Goal: Feedback & Contribution: Submit feedback/report problem

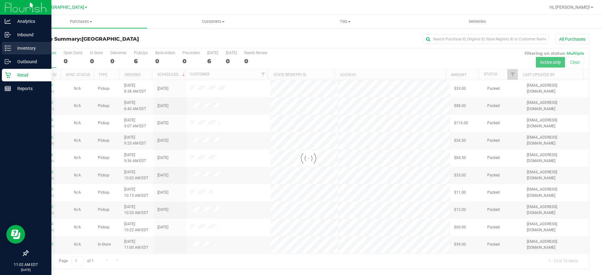
click at [5, 50] on icon at bounding box center [8, 48] width 6 height 6
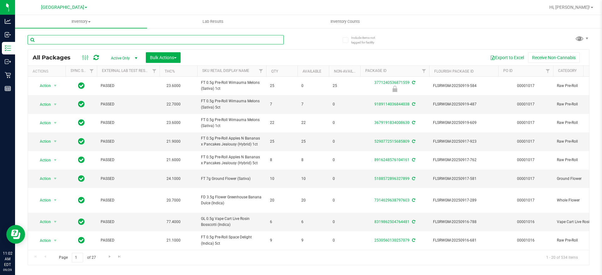
click at [71, 40] on input "text" at bounding box center [156, 39] width 256 height 9
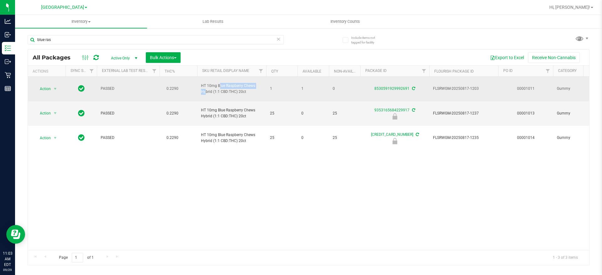
drag, startPoint x: 201, startPoint y: 86, endPoint x: 242, endPoint y: 86, distance: 40.4
click at [242, 86] on span "HT 10mg Blue Raspberry Chews Hybrid (1:1 CBD:THC) 20ct" at bounding box center [231, 89] width 61 height 12
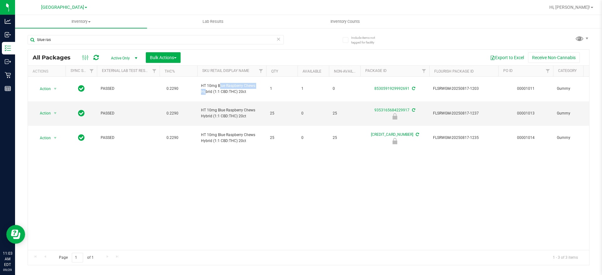
copy span "HT 10mg Blue Raspberry"
click at [176, 38] on input "blue ras" at bounding box center [156, 39] width 256 height 9
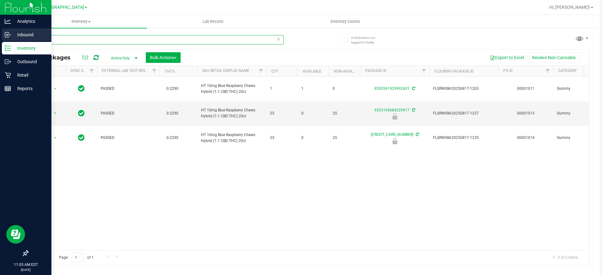
drag, startPoint x: 95, startPoint y: 40, endPoint x: 1, endPoint y: 37, distance: 94.3
click at [0, 40] on div "Analytics Inbound Inventory Outbound Retail Reports 11:05 AM EDT 09/29/2025 09/…" at bounding box center [301, 137] width 602 height 275
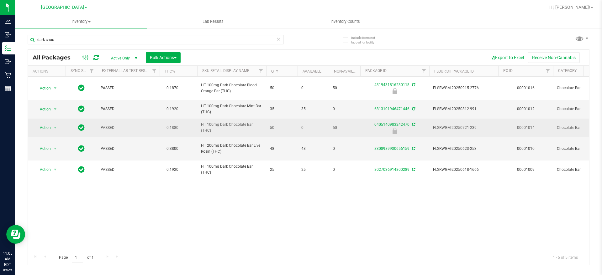
drag, startPoint x: 201, startPoint y: 124, endPoint x: 211, endPoint y: 130, distance: 11.5
click at [211, 130] on span "HT 100mg Dark Chocolate Bar (THC)" at bounding box center [231, 128] width 61 height 12
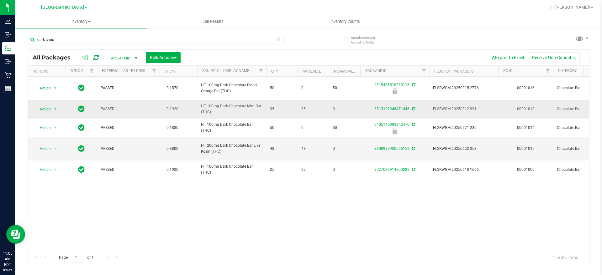
copy span "HT 100mg Dark Chocolate Bar (THC)"
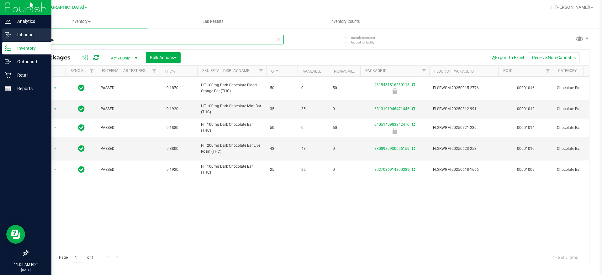
drag, startPoint x: 89, startPoint y: 39, endPoint x: 0, endPoint y: 36, distance: 89.4
click at [0, 37] on div "Analytics Inbound Inventory Outbound Retail Reports 11:05 AM EDT 09/29/2025 09/…" at bounding box center [301, 137] width 602 height 275
paste input "HT 100mg Dark Chocolate Bar (THC)"
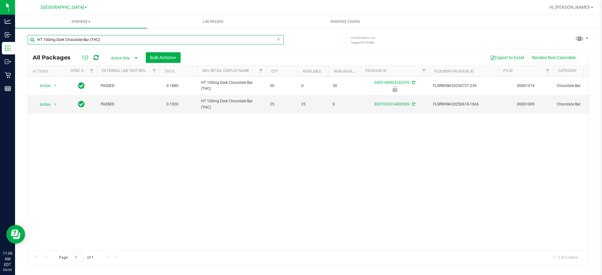
click at [58, 38] on input "HT 100mg Dark Chocolate Bar (THC)" at bounding box center [156, 39] width 256 height 9
click at [59, 38] on input "HT 100mg Dark Chocolate Bar (THC)" at bounding box center [156, 39] width 256 height 9
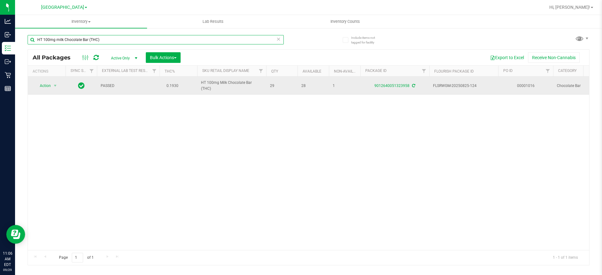
type input "HT 100mg milk Chocolate Bar (THC)"
click at [223, 86] on span "HT 100mg Milk Chocolate Bar (THC)" at bounding box center [231, 86] width 61 height 12
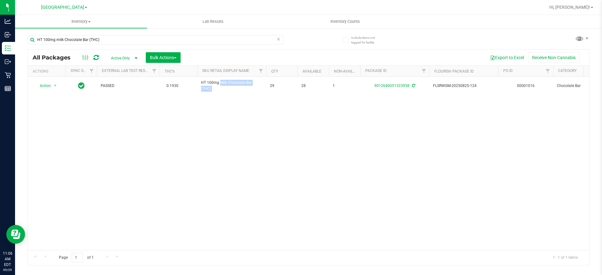
copy tr "HT 100mg Milk Chocolate Bar (THC)"
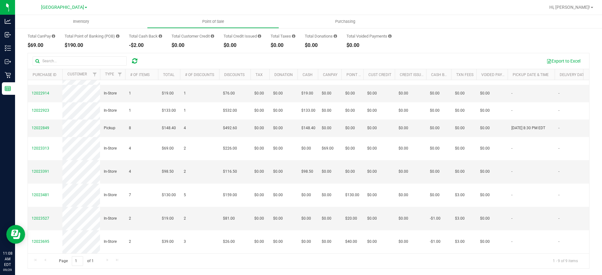
scroll to position [0, 347]
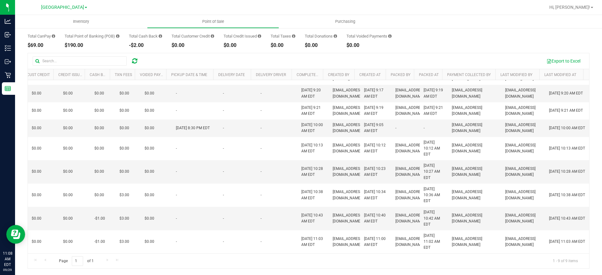
click at [218, 254] on div "Page 1 of 1 1 - 9 of 9 items" at bounding box center [308, 261] width 561 height 15
click at [219, 254] on div "Page 1 of 1 1 - 9 of 9 items" at bounding box center [308, 261] width 561 height 15
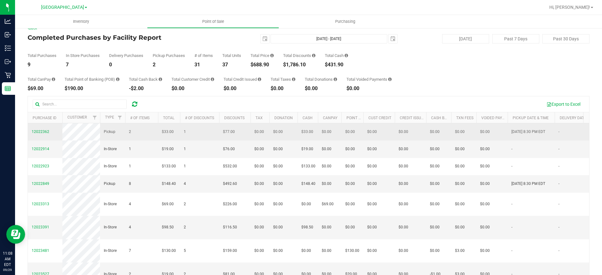
scroll to position [0, 0]
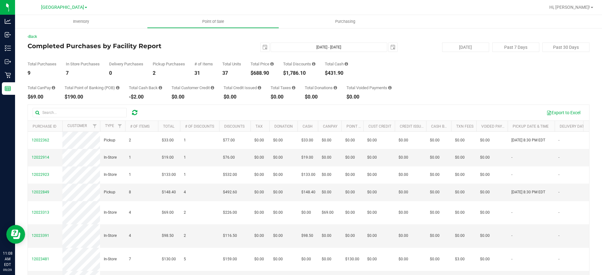
click at [259, 73] on div "$688.90" at bounding box center [261, 73] width 23 height 5
copy div "688.90"
click at [221, 66] on div "Total Purchases 9 In Store Purchases 7 Delivery Purchases 0 Pickup Purchases 2 …" at bounding box center [308, 64] width 561 height 24
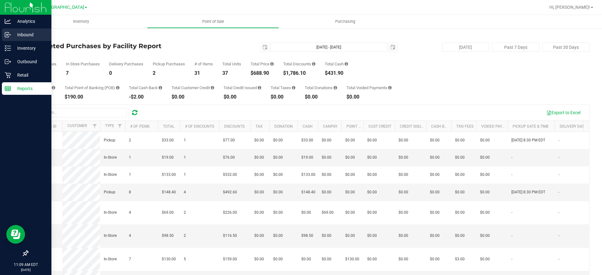
click at [12, 32] on p "Inbound" at bounding box center [30, 35] width 38 height 8
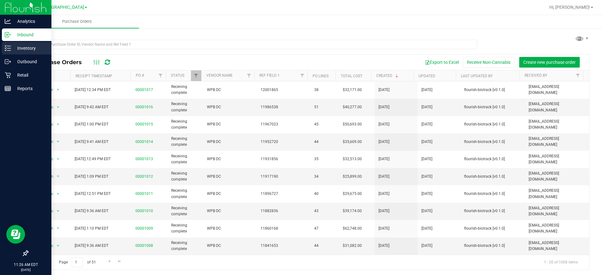
click at [13, 48] on p "Inventory" at bounding box center [30, 48] width 38 height 8
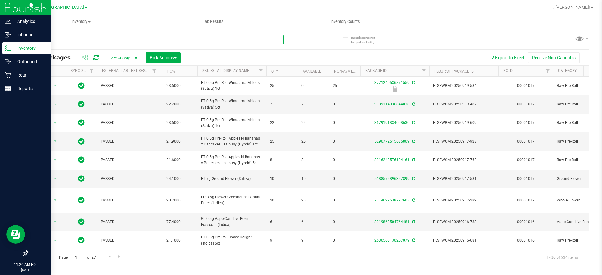
click at [66, 37] on input "text" at bounding box center [156, 39] width 256 height 9
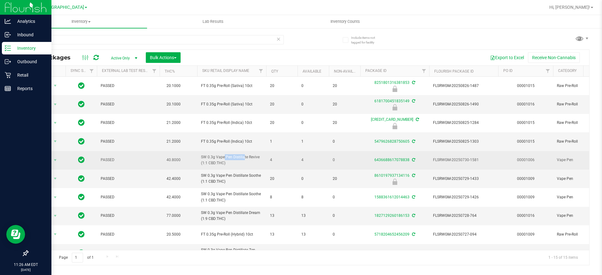
drag, startPoint x: 207, startPoint y: 157, endPoint x: 232, endPoint y: 159, distance: 24.2
click at [232, 159] on span "SW 0.3g Vape Pen Distillate Revive (1:1 CBD:THC)" at bounding box center [231, 160] width 61 height 12
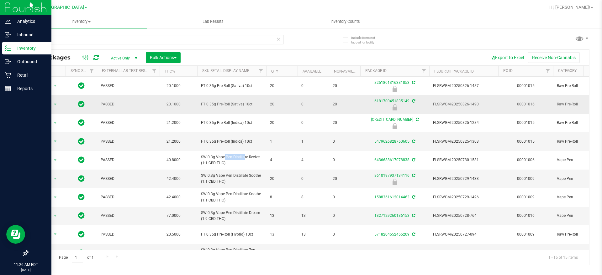
copy span "0.3g Vape Pen"
drag, startPoint x: 138, startPoint y: 39, endPoint x: 33, endPoint y: 40, distance: 105.6
click at [33, 40] on input "0.3" at bounding box center [156, 39] width 256 height 9
paste input "g Vape Pen"
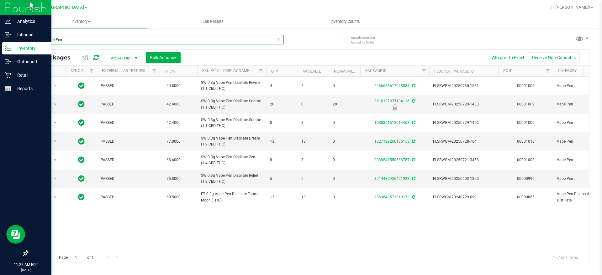
type input "0.3g Vape Pen"
click at [11, 34] on div "Inbound" at bounding box center [27, 35] width 50 height 13
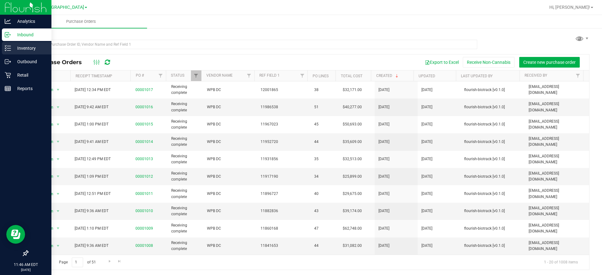
click at [13, 46] on p "Inventory" at bounding box center [30, 48] width 38 height 8
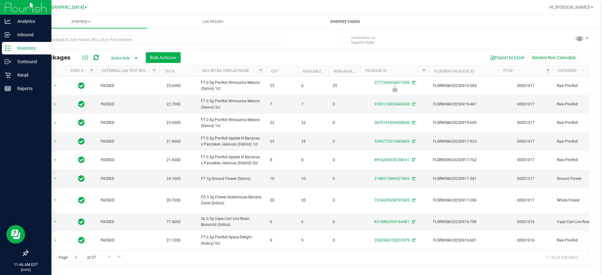
click at [343, 21] on span "Inventory Counts" at bounding box center [345, 22] width 46 height 6
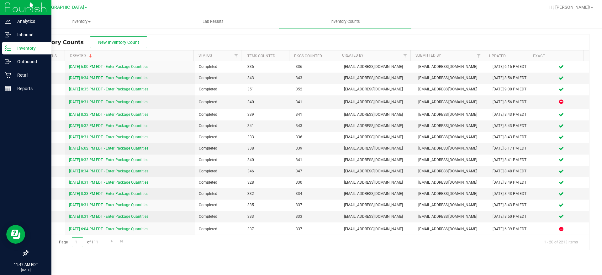
click at [75, 244] on input "1" at bounding box center [77, 243] width 11 height 10
drag, startPoint x: 80, startPoint y: 244, endPoint x: 83, endPoint y: 245, distance: 3.6
click at [82, 244] on input "1" at bounding box center [77, 243] width 11 height 10
drag, startPoint x: 79, startPoint y: 242, endPoint x: 73, endPoint y: 243, distance: 5.7
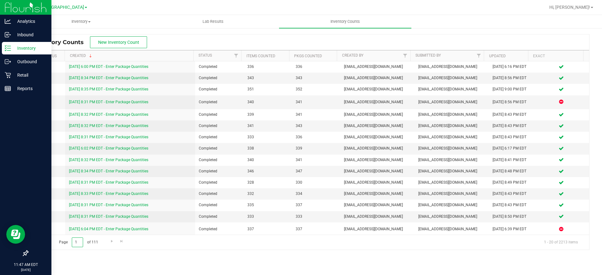
click at [73, 242] on input "1" at bounding box center [77, 243] width 11 height 10
type input "20"
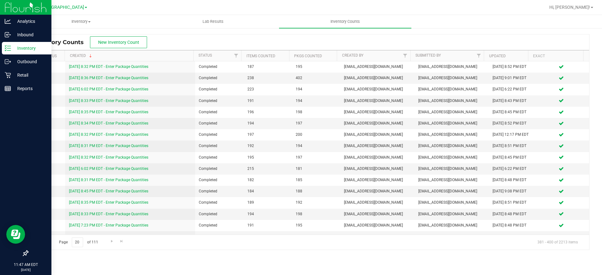
click at [34, 239] on span "Go to the first page" at bounding box center [35, 241] width 5 height 5
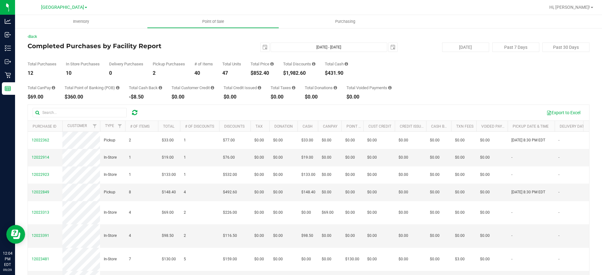
click at [261, 73] on div "$852.40" at bounding box center [261, 73] width 23 height 5
copy div "852.40"
click at [264, 44] on span "select" at bounding box center [264, 47] width 9 height 9
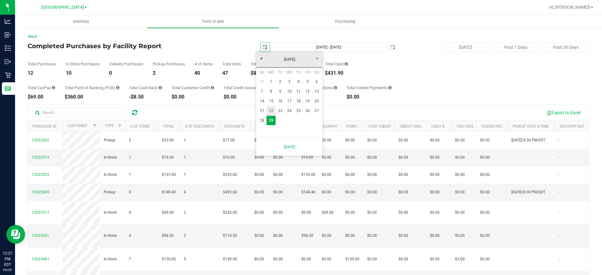
click at [269, 110] on link "22" at bounding box center [270, 111] width 9 height 10
type input "2025-09-22"
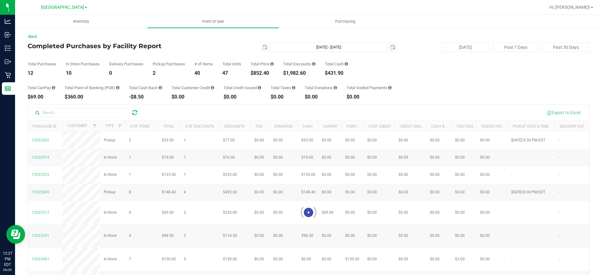
click at [394, 48] on div "2025-09-22 Sep 22, 2025 - Sep 29, 2025 2025-09-29" at bounding box center [306, 47] width 192 height 9
click at [391, 48] on span "select" at bounding box center [392, 47] width 9 height 9
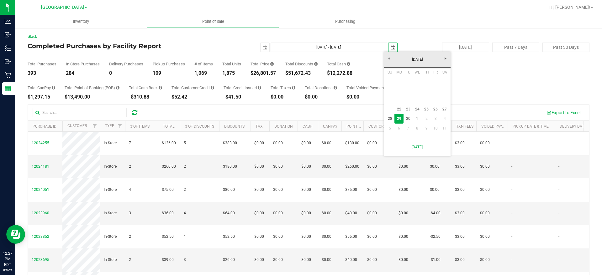
scroll to position [0, 16]
click at [389, 119] on link "28" at bounding box center [389, 119] width 9 height 10
type input "Sep 22, 2025 - Sep 28, 2025"
type input "2025-09-28"
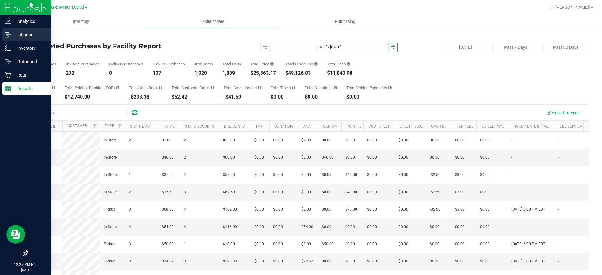
click at [6, 31] on div "Inbound" at bounding box center [27, 35] width 50 height 13
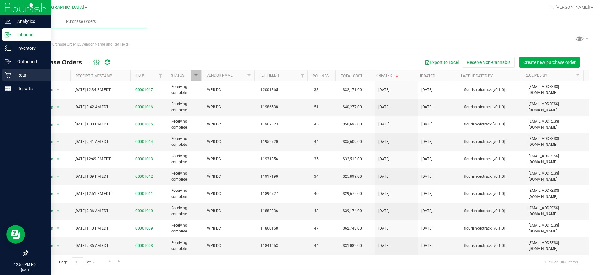
click at [28, 79] on p "Retail" at bounding box center [30, 75] width 38 height 8
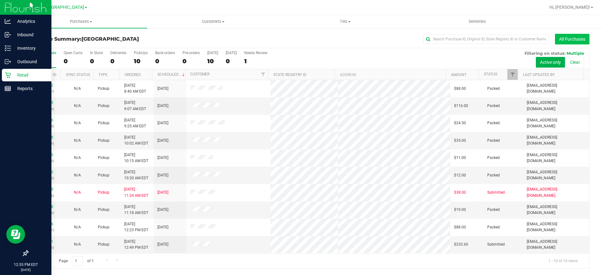
click at [572, 39] on button "All Purchases" at bounding box center [572, 39] width 34 height 11
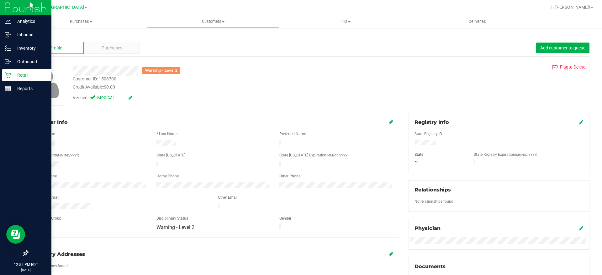
scroll to position [178, 0]
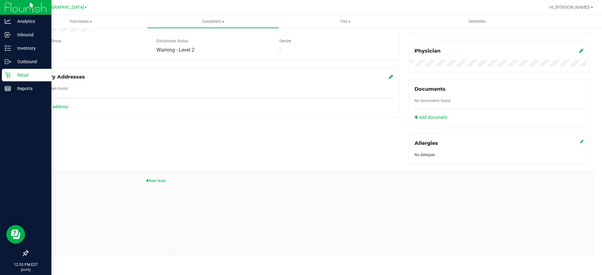
click at [152, 180] on button "New Note" at bounding box center [155, 181] width 19 height 6
click at [336, 193] on input "Note Title" at bounding box center [382, 197] width 414 height 9
type input "Diversion attempt"
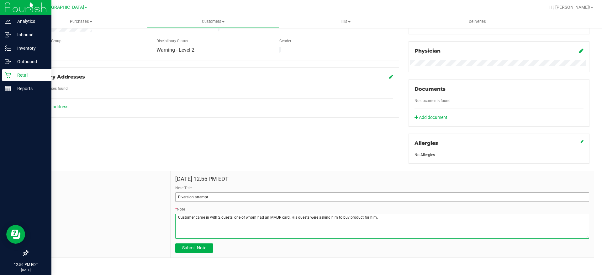
type textarea "Customer came in with 2 guests, one of whom had an MMUR card. His guests were a…"
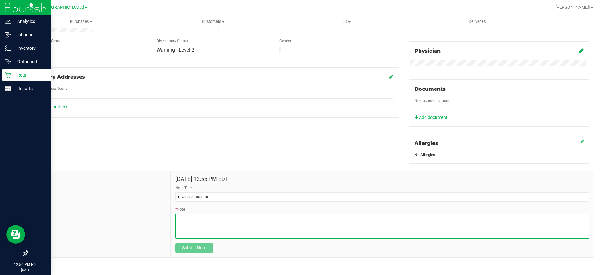
click at [200, 228] on textarea "* Note" at bounding box center [382, 226] width 414 height 25
type textarea "Attempted to purchase for 2 guests. Recommend not allowing guests in store."
click at [197, 247] on span "Submit Note" at bounding box center [194, 248] width 24 height 5
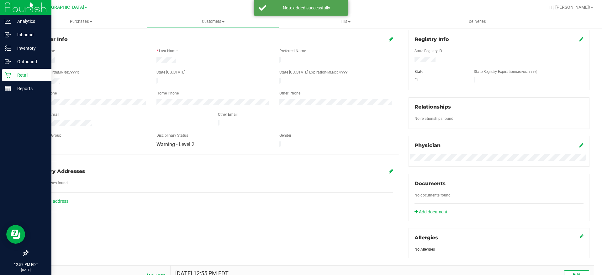
scroll to position [0, 0]
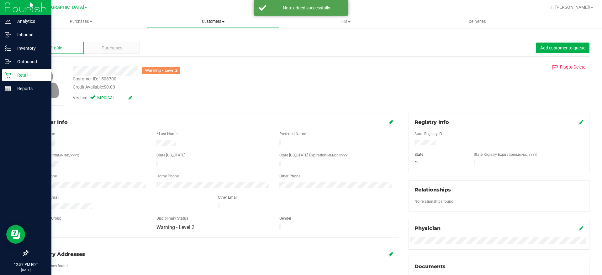
click at [221, 24] on uib-tab-heading "Customers All customers Add a new customer All physicians" at bounding box center [212, 21] width 131 height 13
click at [185, 38] on span "All customers" at bounding box center [169, 37] width 45 height 5
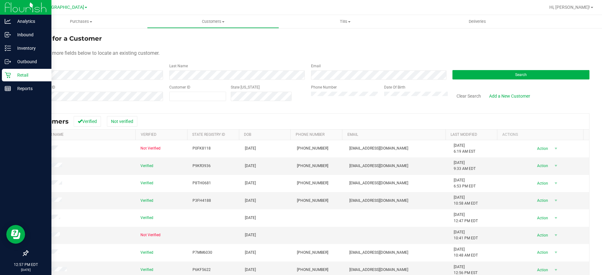
click at [55, 67] on div "First Name" at bounding box center [96, 71] width 137 height 17
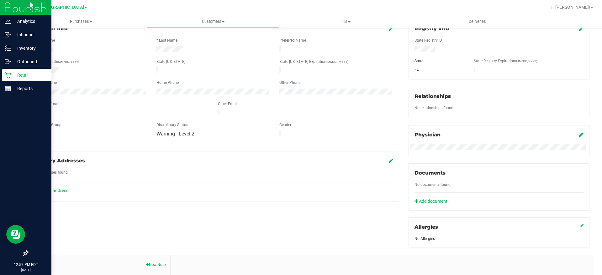
scroll to position [157, 0]
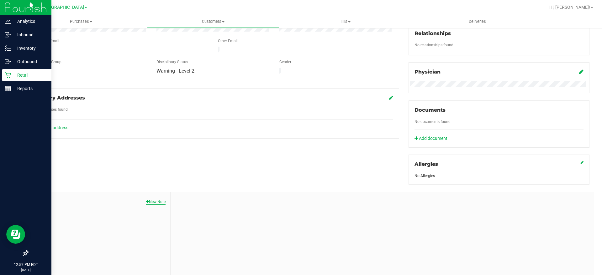
drag, startPoint x: 168, startPoint y: 203, endPoint x: 162, endPoint y: 203, distance: 5.6
click at [164, 203] on div "Notes New Note" at bounding box center [99, 234] width 143 height 84
click at [162, 203] on button "New Note" at bounding box center [155, 202] width 19 height 6
click at [213, 215] on input "Note Title" at bounding box center [382, 218] width 414 height 9
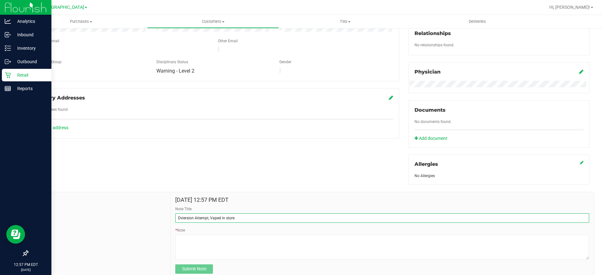
type input "Dviersion Attempt, Vaped in store"
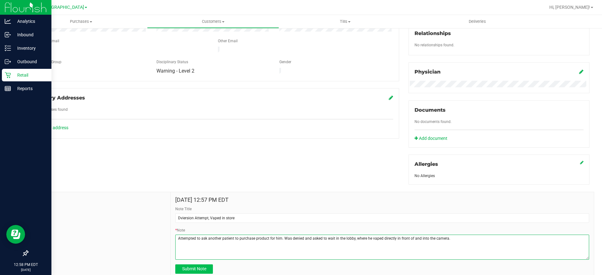
type textarea "Attempted to ask another patient to purchase product for him. Was denied and as…"
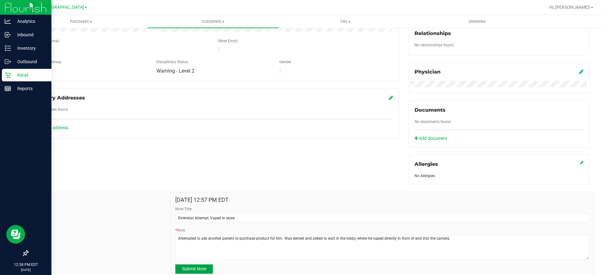
click at [198, 270] on span "Submit Note" at bounding box center [194, 269] width 24 height 5
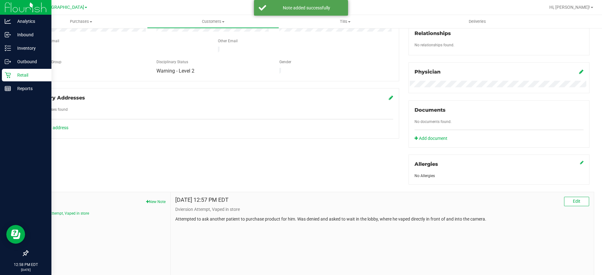
click at [10, 77] on icon at bounding box center [8, 75] width 6 height 6
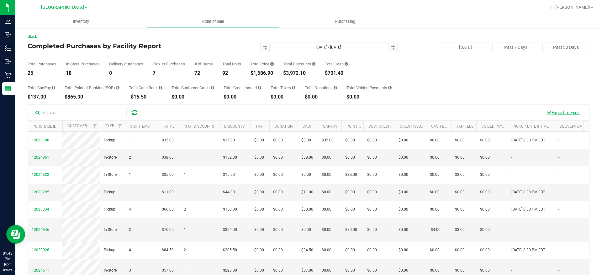
click at [553, 112] on button "Export to Excel" at bounding box center [563, 112] width 42 height 11
